Goal: Task Accomplishment & Management: Manage account settings

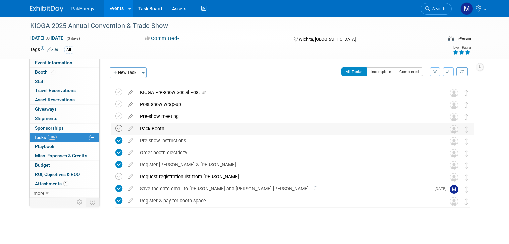
click at [115, 127] on icon at bounding box center [118, 128] width 7 height 7
click at [109, 7] on link "Events" at bounding box center [116, 8] width 24 height 17
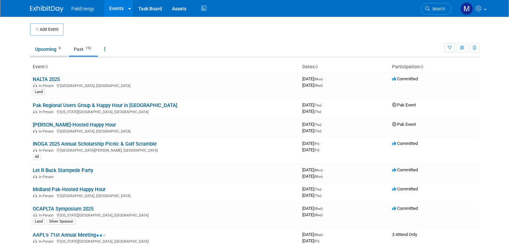
click at [40, 48] on link "Upcoming 9" at bounding box center [48, 49] width 37 height 13
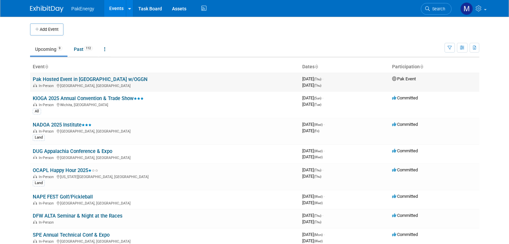
click at [44, 79] on link "Pak Hosted Event in [GEOGRAPHIC_DATA] w/OGGN" at bounding box center [90, 79] width 115 height 6
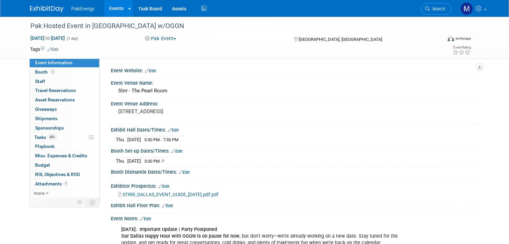
click at [469, 36] on div "In-Person" at bounding box center [463, 38] width 16 height 5
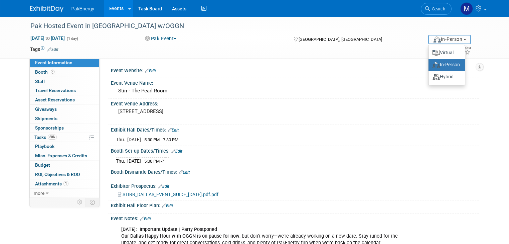
click at [469, 36] on button "In-Person" at bounding box center [449, 39] width 43 height 9
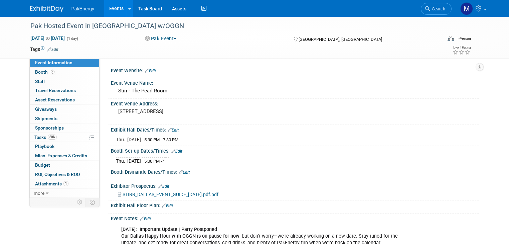
click at [164, 39] on button "Pak Event" at bounding box center [161, 38] width 36 height 7
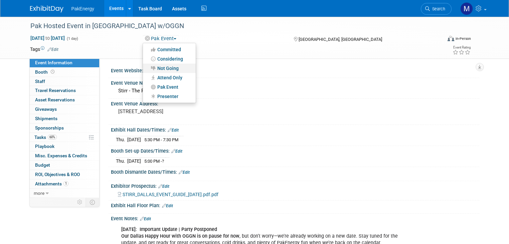
click at [163, 64] on link "Not Going" at bounding box center [169, 67] width 53 height 9
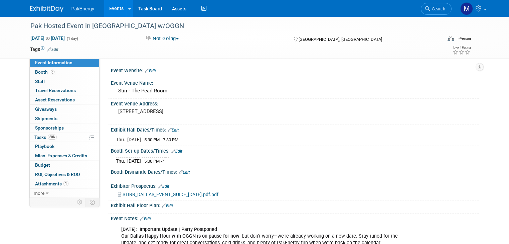
click at [112, 8] on link "Events" at bounding box center [116, 8] width 24 height 17
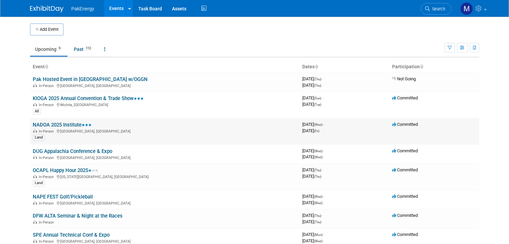
click at [40, 123] on link "NADOA 2025 Institute" at bounding box center [62, 125] width 59 height 6
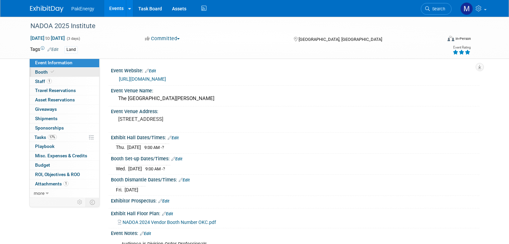
click at [33, 68] on link "Booth" at bounding box center [64, 71] width 69 height 9
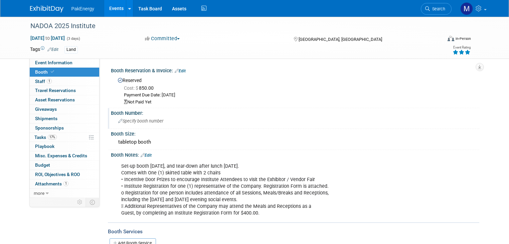
click at [139, 118] on div "Specify booth number" at bounding box center [295, 121] width 358 height 10
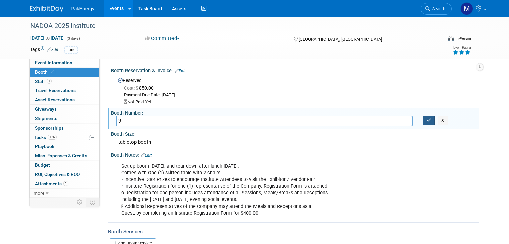
type input "9"
click at [431, 118] on icon "button" at bounding box center [429, 120] width 5 height 4
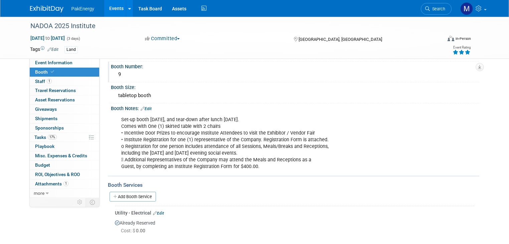
scroll to position [46, 0]
click at [35, 61] on span "Event Information" at bounding box center [53, 62] width 37 height 5
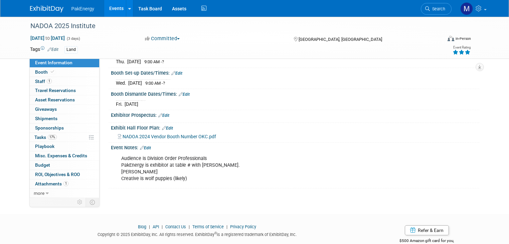
scroll to position [87, 0]
